Goal: Information Seeking & Learning: Learn about a topic

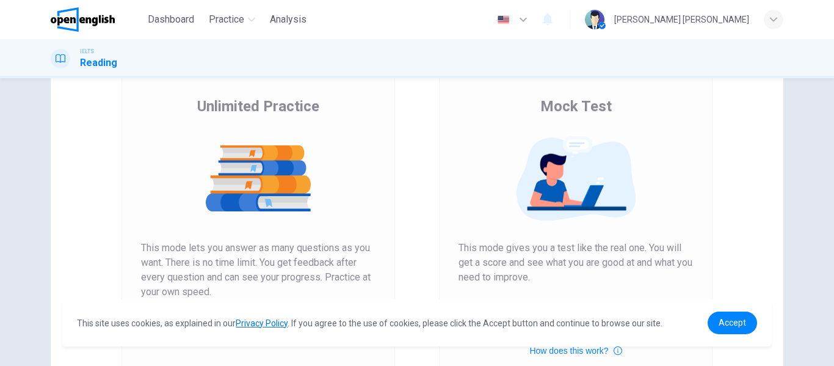
scroll to position [225, 0]
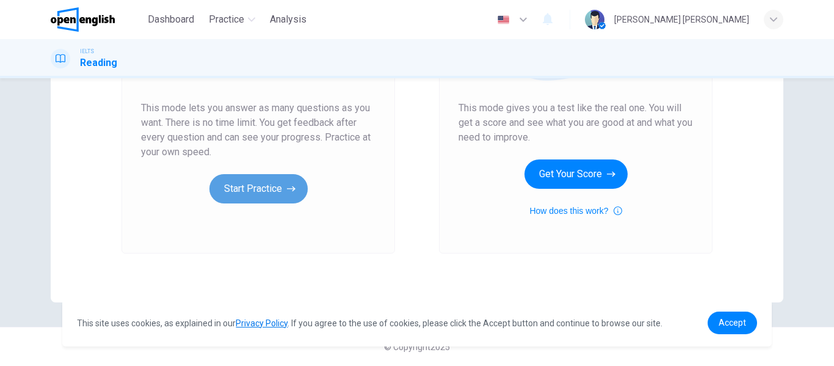
click at [272, 186] on button "Start Practice" at bounding box center [258, 188] width 98 height 29
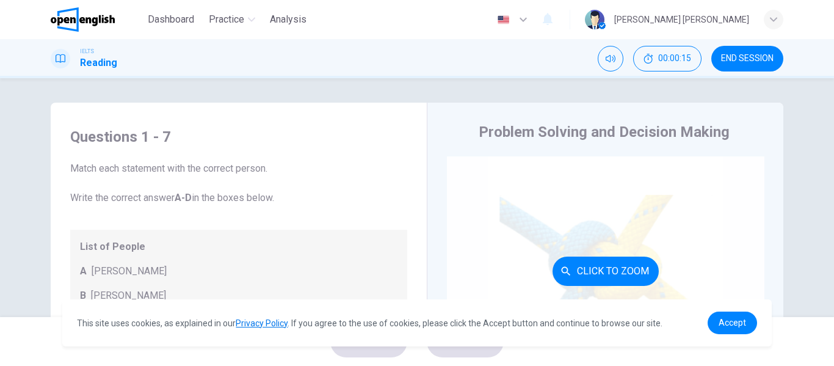
scroll to position [0, 0]
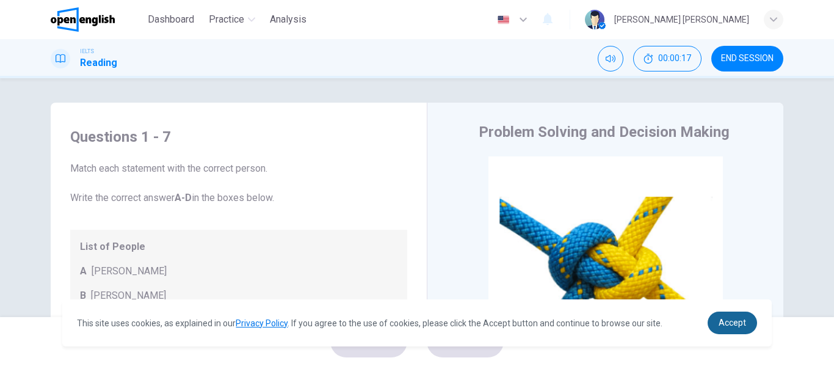
click at [722, 314] on link "Accept" at bounding box center [732, 322] width 49 height 23
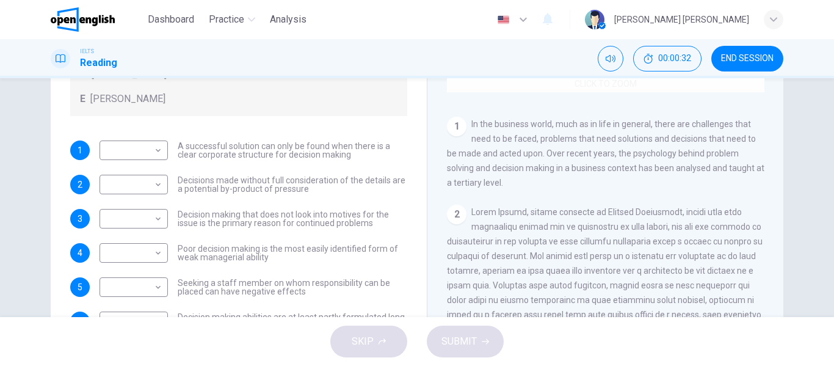
scroll to position [160, 0]
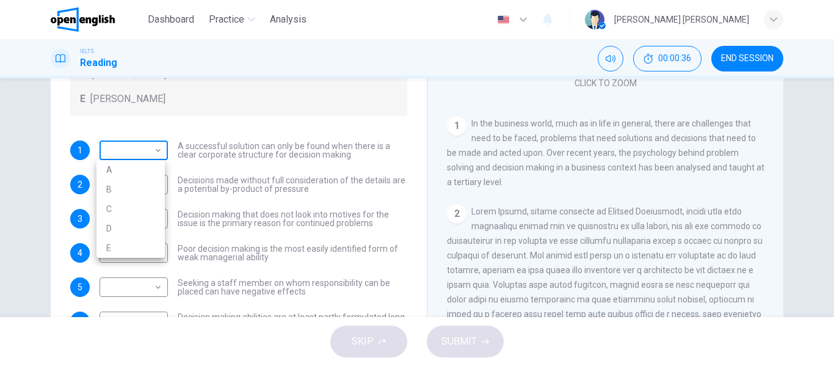
click at [160, 148] on body "This site uses cookies, as explained in our Privacy Policy . If you agree to th…" at bounding box center [417, 183] width 834 height 366
click at [160, 148] on div at bounding box center [417, 183] width 834 height 366
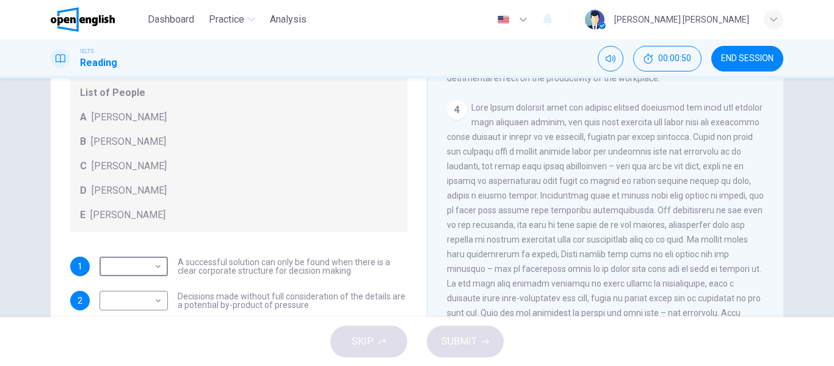
scroll to position [681, 0]
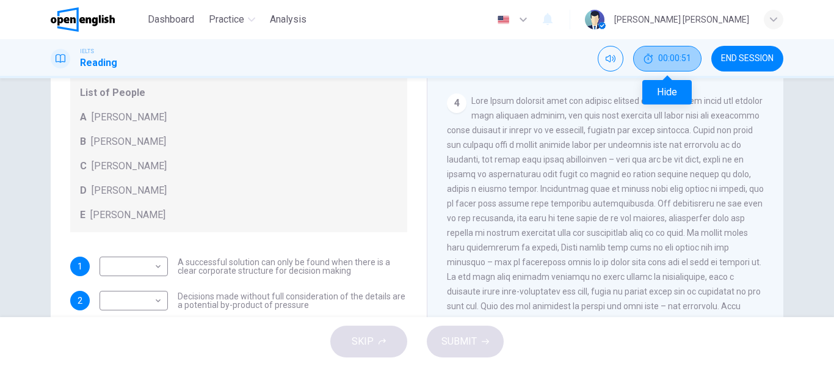
click at [676, 56] on span "00:00:51" at bounding box center [674, 59] width 33 height 10
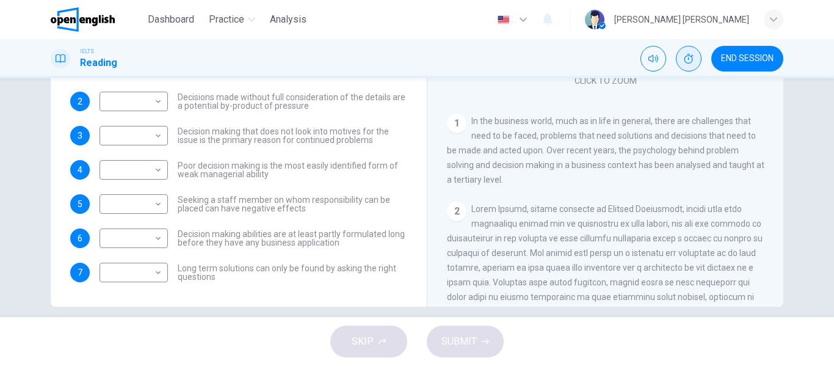
scroll to position [234, 0]
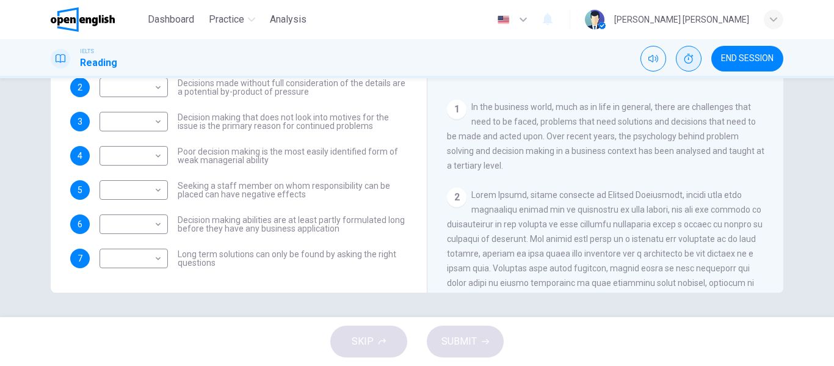
drag, startPoint x: 175, startPoint y: 220, endPoint x: 361, endPoint y: 222, distance: 185.6
click at [361, 222] on span "Decision making abilities are at least partly formulated long before they have …" at bounding box center [293, 224] width 230 height 17
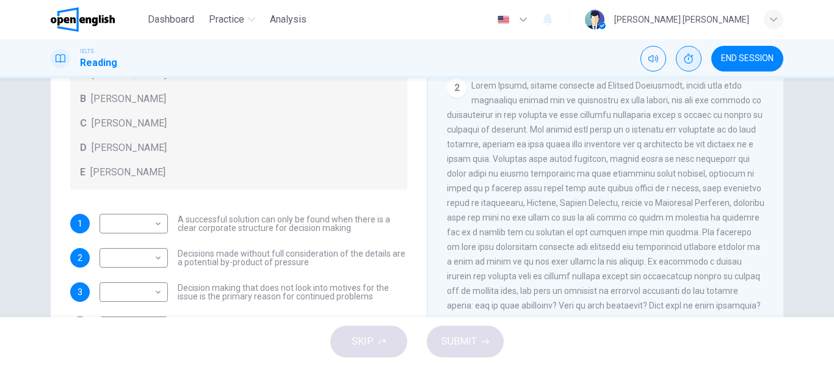
scroll to position [225, 0]
drag, startPoint x: 532, startPoint y: 137, endPoint x: 648, endPoint y: 149, distance: 116.0
click at [648, 149] on span at bounding box center [605, 197] width 317 height 230
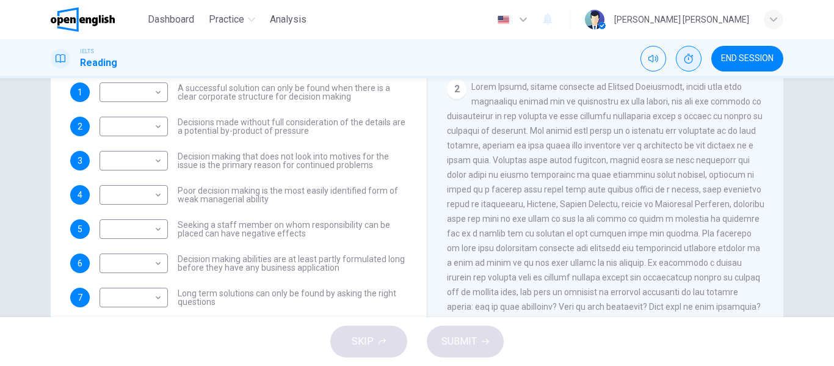
scroll to position [132, 0]
click at [131, 191] on body "This site uses cookies, as explained in our Privacy Policy . If you agree to th…" at bounding box center [417, 183] width 834 height 366
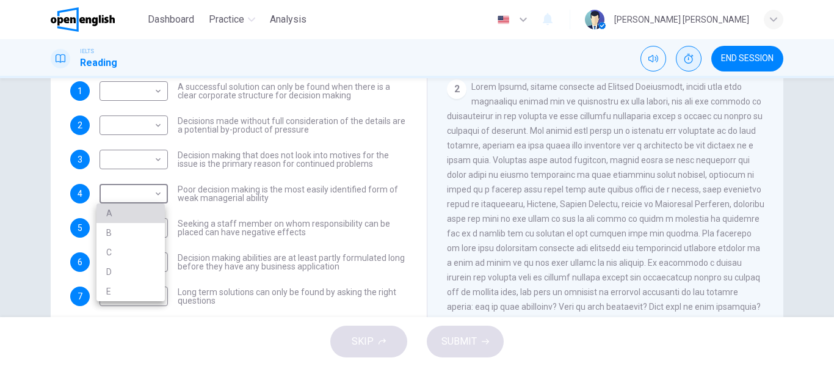
click at [131, 212] on li "A" at bounding box center [130, 213] width 68 height 20
type input "*"
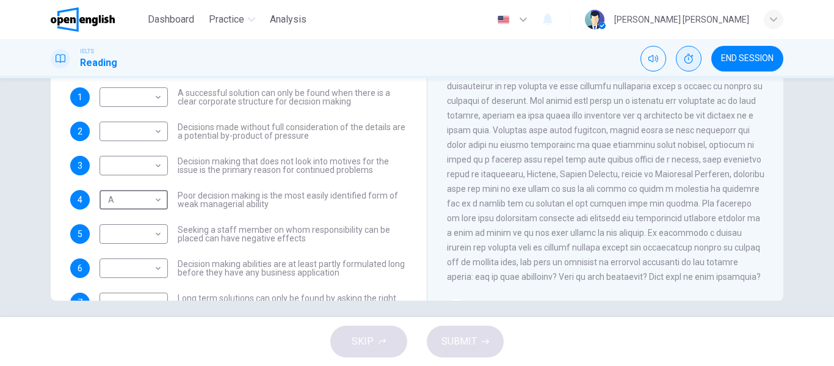
scroll to position [97, 0]
drag, startPoint x: 702, startPoint y: 184, endPoint x: 568, endPoint y: 216, distance: 137.3
click at [568, 216] on span at bounding box center [605, 167] width 317 height 230
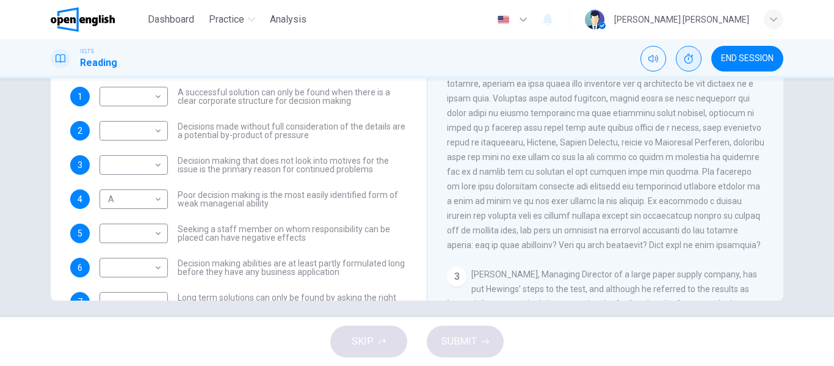
scroll to position [258, 0]
drag, startPoint x: 607, startPoint y: 258, endPoint x: 694, endPoint y: 262, distance: 86.8
click at [694, 252] on div "2" at bounding box center [605, 134] width 317 height 234
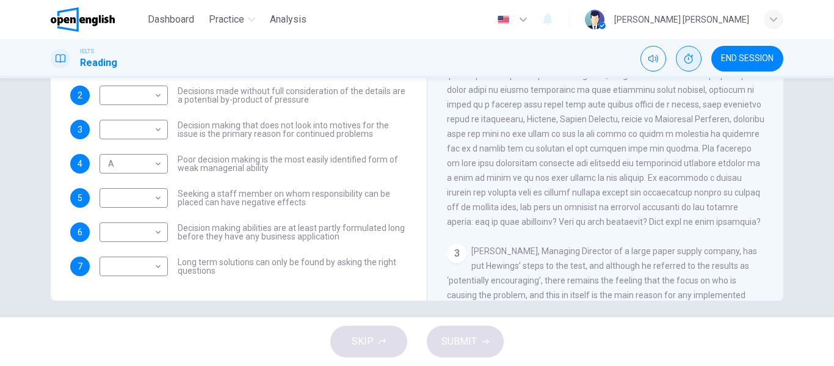
scroll to position [280, 0]
click at [680, 58] on button "Show" at bounding box center [689, 59] width 26 height 26
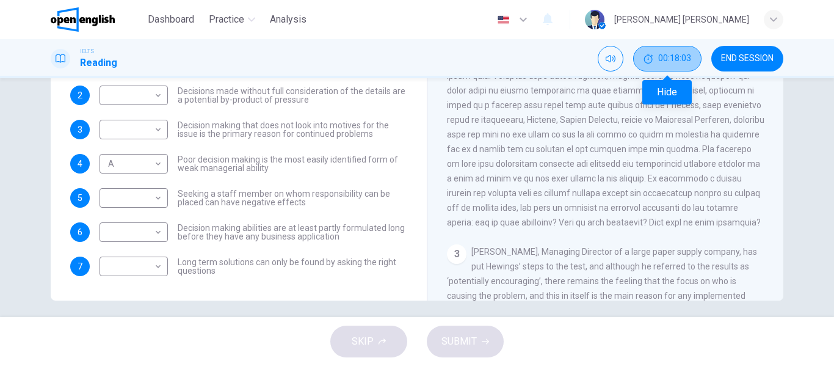
click at [657, 61] on button "00:18:03" at bounding box center [667, 59] width 68 height 26
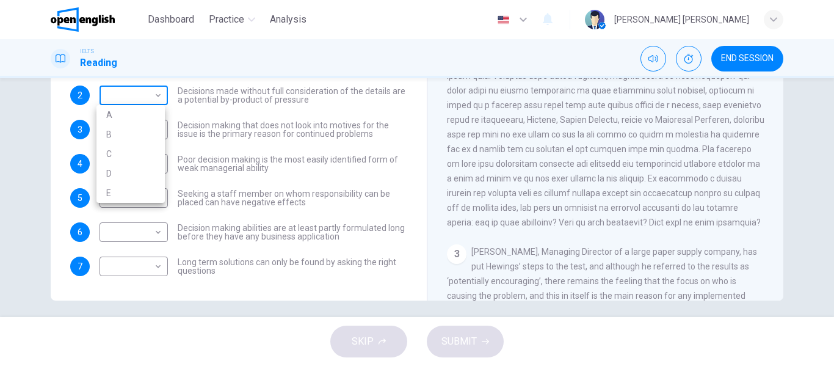
click at [154, 96] on body "This site uses cookies, as explained in our Privacy Policy . If you agree to th…" at bounding box center [417, 183] width 834 height 366
click at [134, 89] on div at bounding box center [417, 183] width 834 height 366
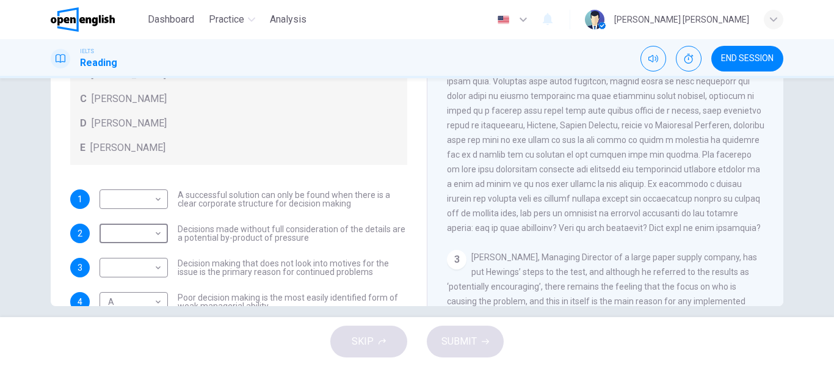
scroll to position [222, 0]
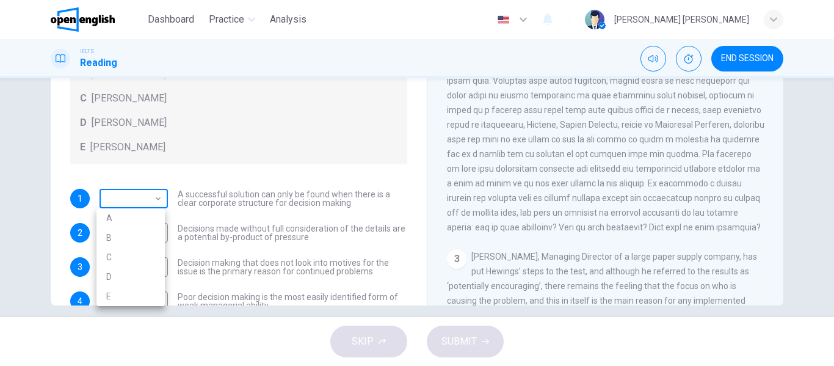
click at [136, 207] on body "This site uses cookies, as explained in our Privacy Policy . If you agree to th…" at bounding box center [417, 183] width 834 height 366
click at [133, 236] on li "B" at bounding box center [130, 238] width 68 height 20
type input "*"
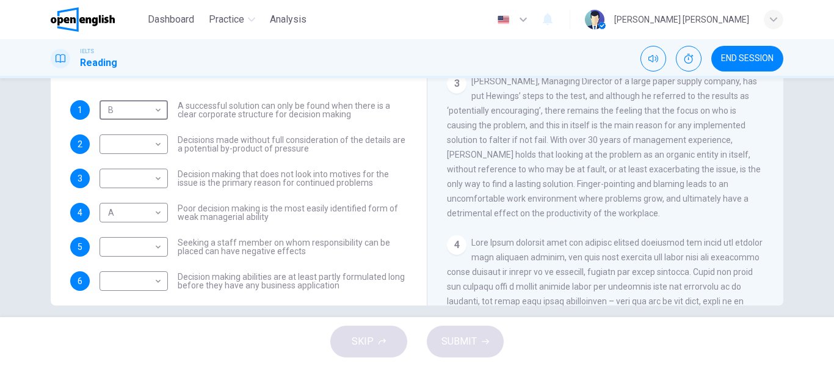
scroll to position [455, 0]
click at [136, 136] on body "This site uses cookies, as explained in our Privacy Policy . If you agree to th…" at bounding box center [417, 183] width 834 height 366
click at [121, 198] on li "C" at bounding box center [130, 203] width 68 height 20
type input "*"
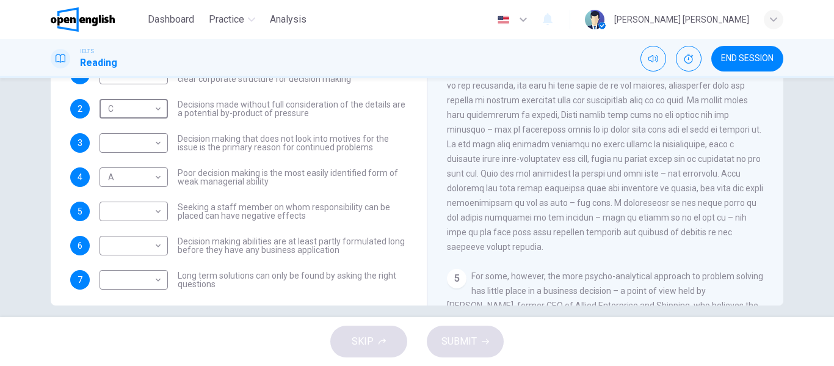
scroll to position [132, 0]
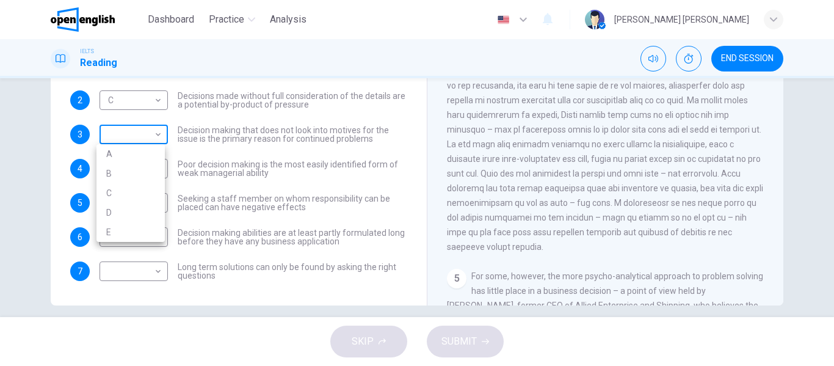
click at [129, 138] on body "This site uses cookies, as explained in our Privacy Policy . If you agree to th…" at bounding box center [417, 183] width 834 height 366
click at [497, 174] on div at bounding box center [417, 183] width 834 height 366
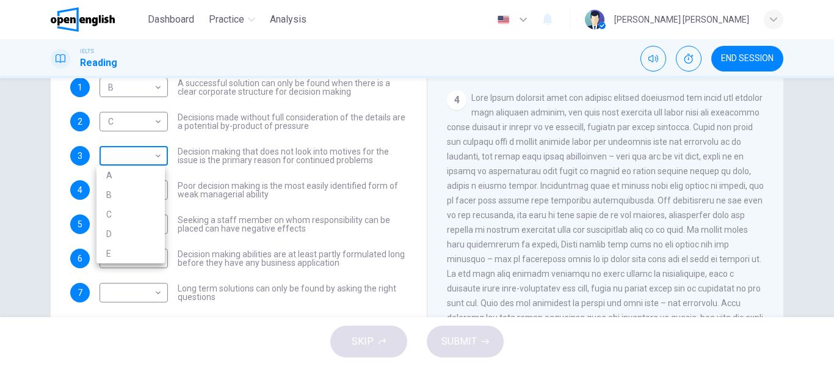
click at [142, 160] on body "This site uses cookies, as explained in our Privacy Policy . If you agree to th…" at bounding box center [417, 183] width 834 height 366
click at [107, 237] on li "D" at bounding box center [130, 234] width 68 height 20
type input "*"
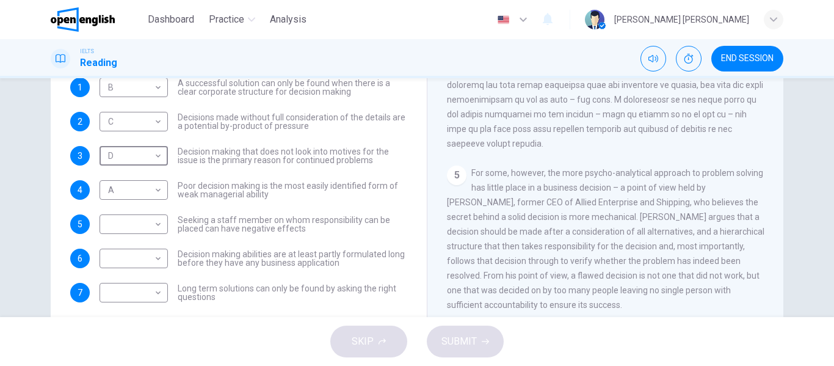
scroll to position [891, 0]
click at [117, 220] on body "This site uses cookies, as explained in our Privacy Policy . If you agree to th…" at bounding box center [417, 183] width 834 height 366
click at [118, 319] on li "E" at bounding box center [130, 322] width 68 height 20
type input "*"
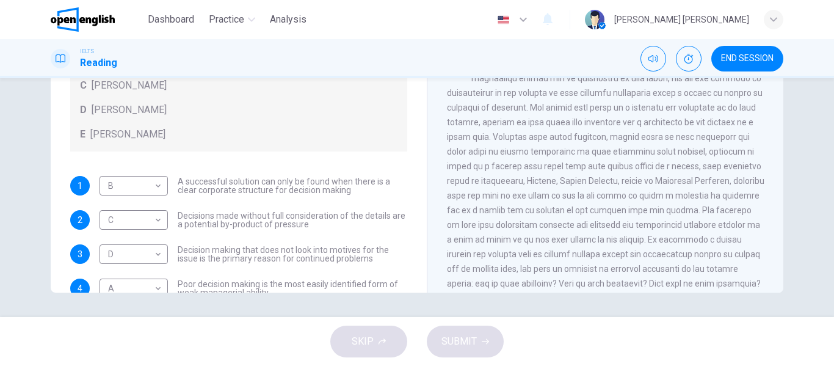
scroll to position [132, 0]
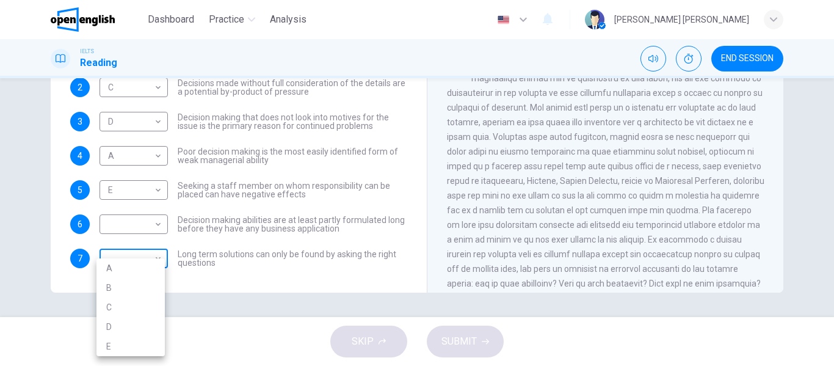
click at [130, 265] on body "This site uses cookies, as explained in our Privacy Policy . If you agree to th…" at bounding box center [417, 183] width 834 height 366
click at [111, 287] on li "B" at bounding box center [130, 288] width 68 height 20
type input "*"
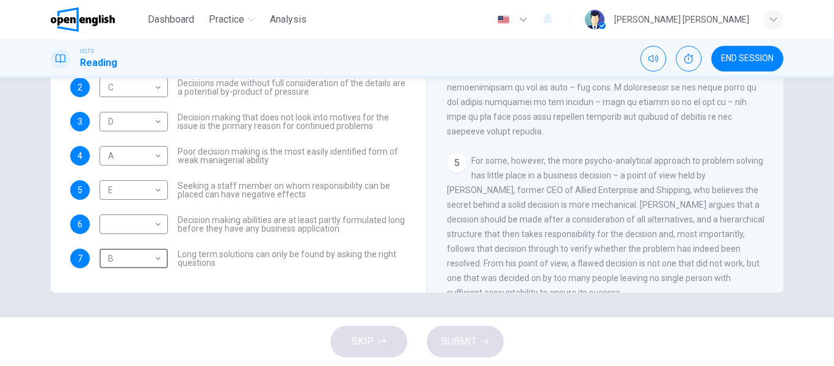
scroll to position [891, 0]
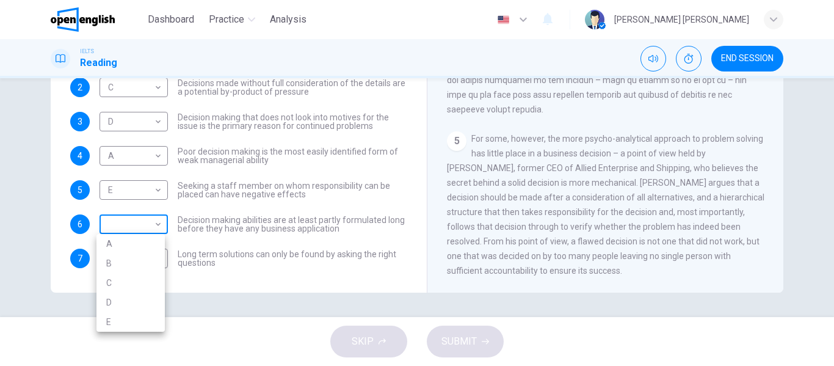
click at [111, 228] on body "This site uses cookies, as explained in our Privacy Policy . If you agree to th…" at bounding box center [417, 183] width 834 height 366
click at [107, 319] on li "E" at bounding box center [130, 322] width 68 height 20
type input "*"
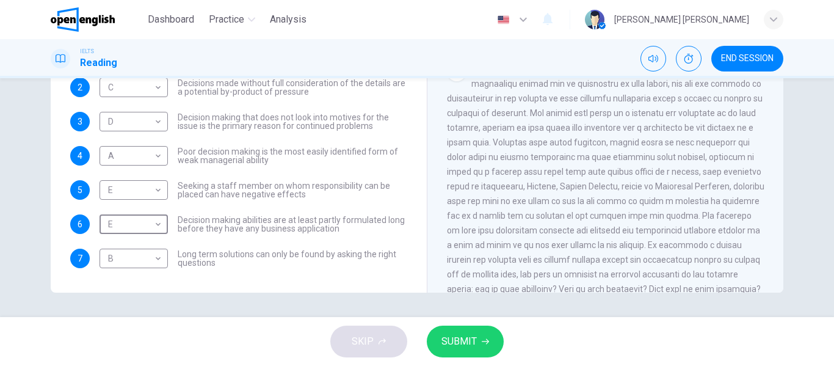
scroll to position [206, 0]
drag, startPoint x: 565, startPoint y: 190, endPoint x: 656, endPoint y: 194, distance: 91.6
click at [656, 194] on span at bounding box center [605, 178] width 317 height 230
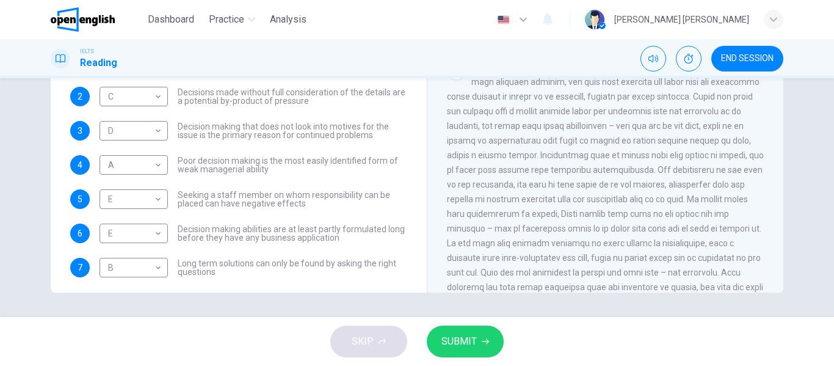
scroll to position [618, 0]
drag, startPoint x: 461, startPoint y: 357, endPoint x: 455, endPoint y: 354, distance: 6.8
click at [455, 354] on div "SKIP SUBMIT" at bounding box center [417, 341] width 834 height 49
click at [455, 354] on button "SUBMIT" at bounding box center [465, 341] width 77 height 32
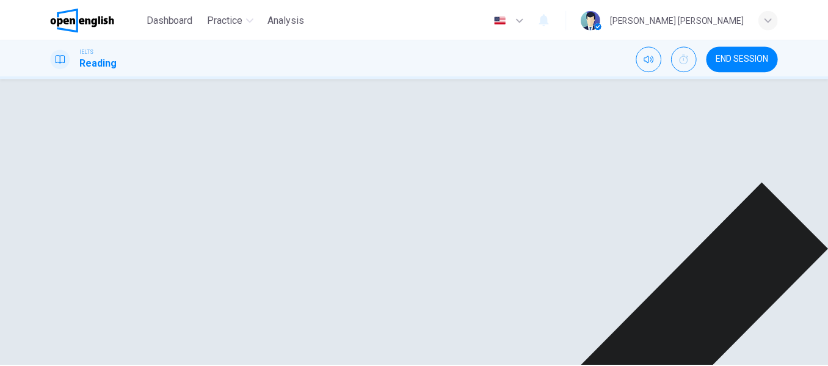
scroll to position [132, 0]
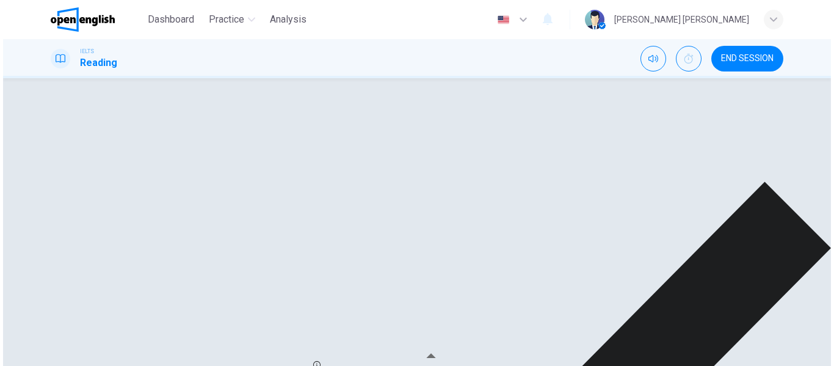
scroll to position [234, 0]
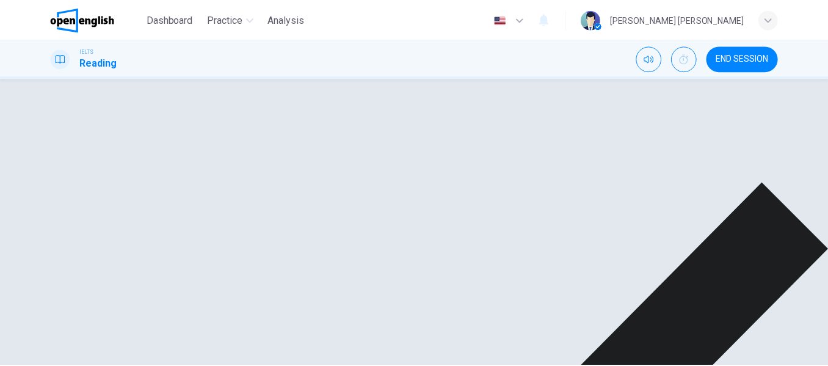
scroll to position [68, 0]
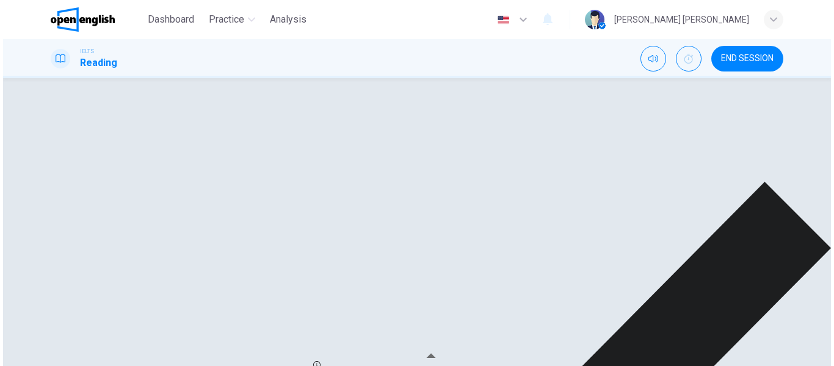
scroll to position [51, 0]
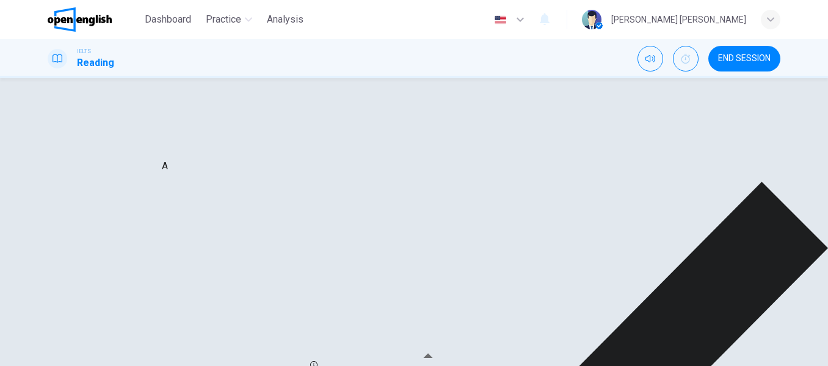
click at [142, 174] on div "C" at bounding box center [144, 191] width 96 height 35
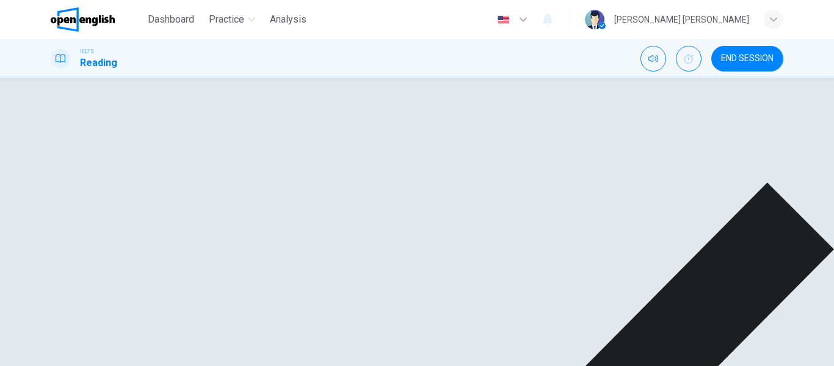
scroll to position [891, 0]
click at [755, 56] on span "END SESSION" at bounding box center [747, 59] width 53 height 10
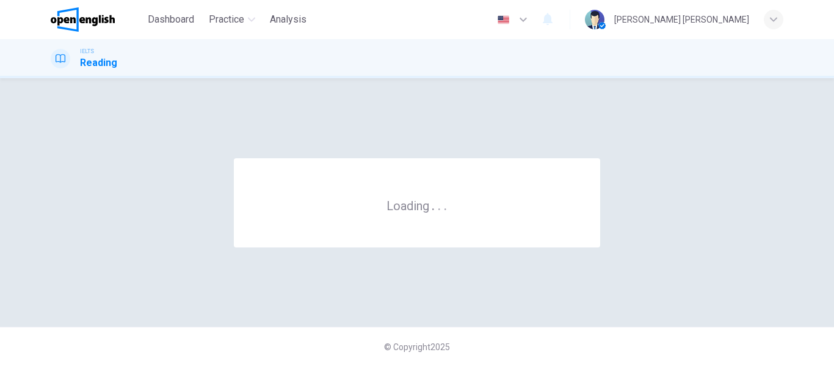
scroll to position [0, 0]
